Goal: Task Accomplishment & Management: Manage account settings

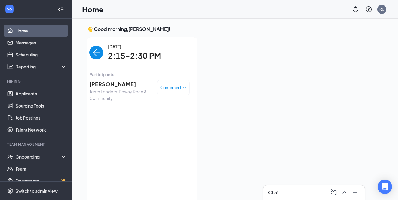
scroll to position [6, 0]
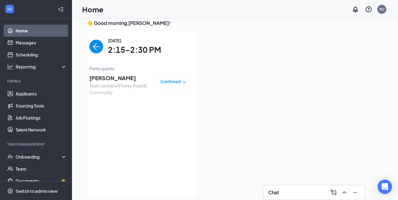
click at [93, 47] on img "back-button" at bounding box center [96, 47] width 14 height 14
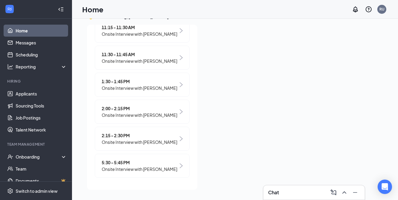
scroll to position [13, 0]
click at [258, 114] on div at bounding box center [292, 106] width 181 height 162
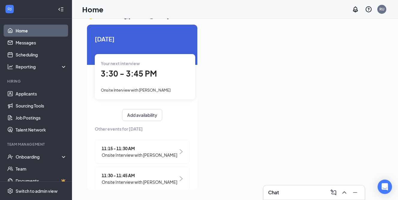
scroll to position [0, 0]
click at [140, 70] on span "3:30 - 3:45 PM" at bounding box center [129, 73] width 56 height 10
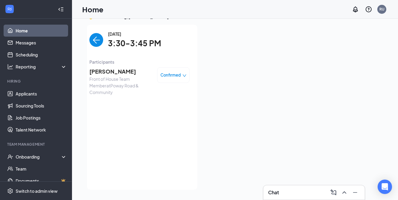
click at [130, 68] on span "[PERSON_NAME]" at bounding box center [120, 71] width 63 height 8
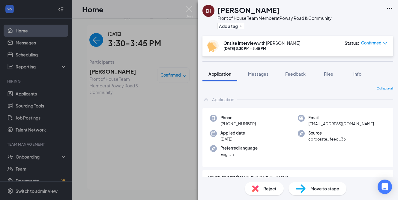
click at [243, 8] on h1 "[PERSON_NAME]" at bounding box center [249, 10] width 62 height 10
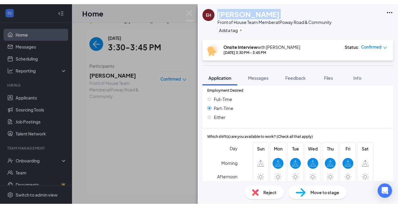
scroll to position [394, 0]
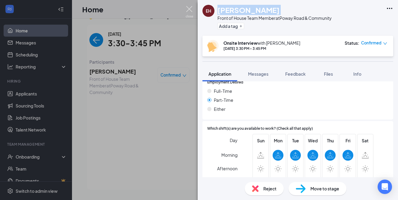
click at [192, 10] on img at bounding box center [190, 12] width 8 height 12
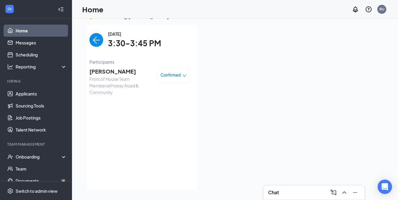
click at [205, 142] on div at bounding box center [292, 106] width 181 height 162
click at [114, 72] on span "[PERSON_NAME]" at bounding box center [120, 71] width 63 height 8
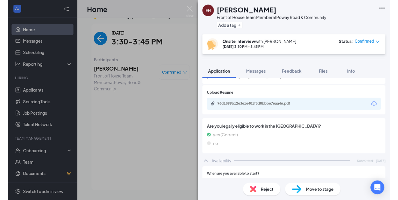
scroll to position [270, 0]
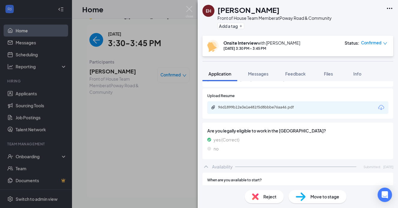
click at [281, 101] on div "96d1899b12e3e1e481f5d8bbbe76aa46.pdf" at bounding box center [297, 107] width 181 height 13
click at [267, 101] on div "96d1899b12e3e1e481f5d8bbbe76aa46.pdf" at bounding box center [297, 107] width 181 height 13
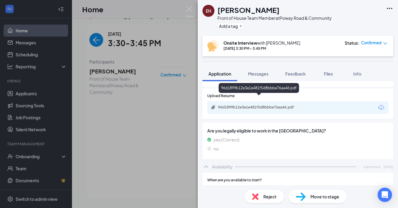
click at [267, 105] on div "96d1899b12e3e1e481f5d8bbbe76aa46.pdf" at bounding box center [260, 107] width 84 height 5
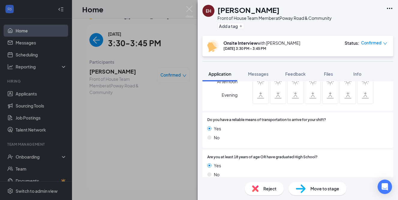
scroll to position [478, 0]
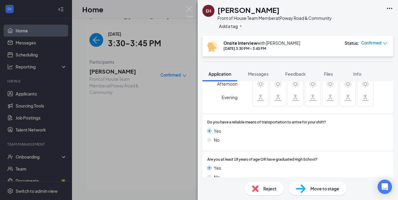
click at [177, 136] on div "EH [PERSON_NAME] Front of House Team Member at [GEOGRAPHIC_DATA] & Community Ad…" at bounding box center [199, 100] width 398 height 200
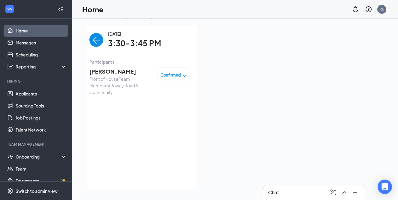
scroll to position [12, 0]
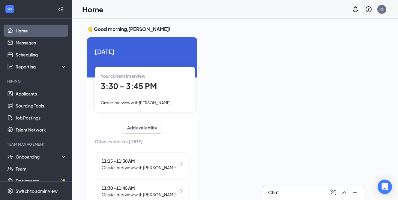
click at [132, 87] on span "3:30 - 3:45 PM" at bounding box center [129, 86] width 56 height 10
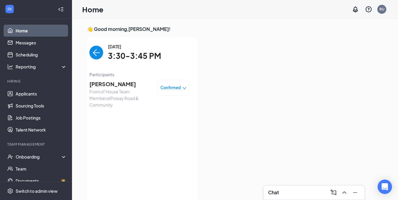
scroll to position [2, 0]
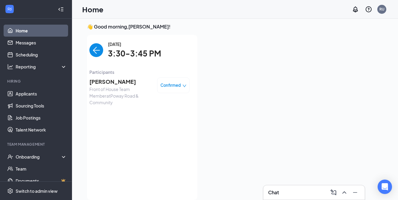
click at [130, 82] on span "[PERSON_NAME]" at bounding box center [120, 81] width 63 height 8
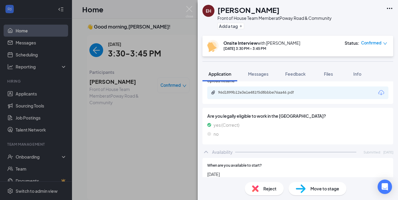
scroll to position [282, 0]
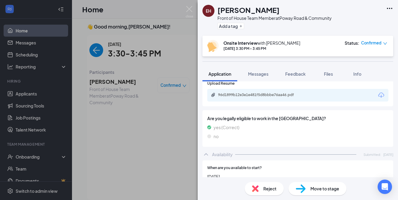
click at [124, 150] on div "EH [PERSON_NAME] Front of House Team Member at [GEOGRAPHIC_DATA] & Community Ad…" at bounding box center [199, 100] width 398 height 200
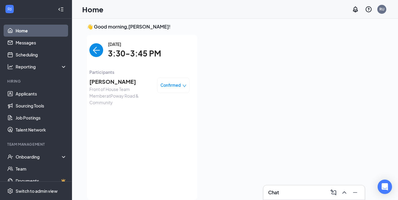
click at [110, 135] on div "[DATE] 3:30-3:45 PM Participants [PERSON_NAME] Front of House Team Member at [G…" at bounding box center [139, 117] width 100 height 153
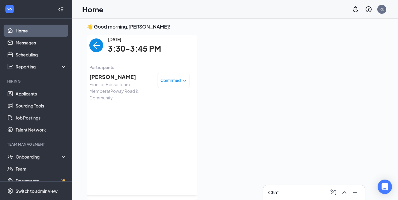
click at [95, 44] on img "back-button" at bounding box center [96, 45] width 14 height 14
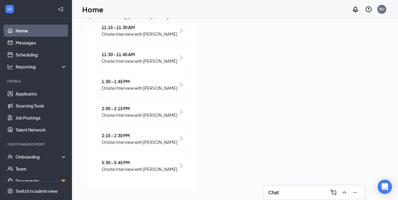
scroll to position [13, 0]
